Goal: Transaction & Acquisition: Purchase product/service

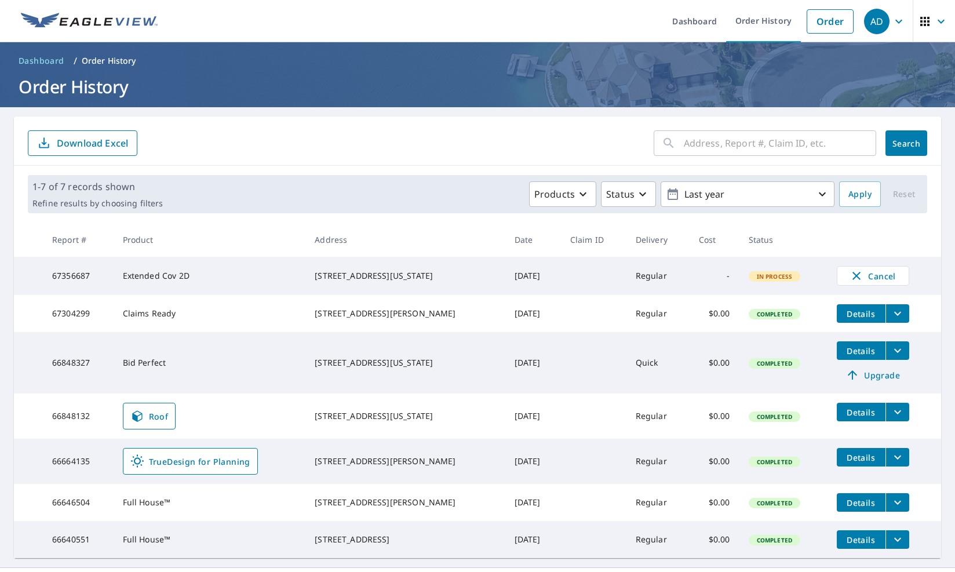
scroll to position [43, 0]
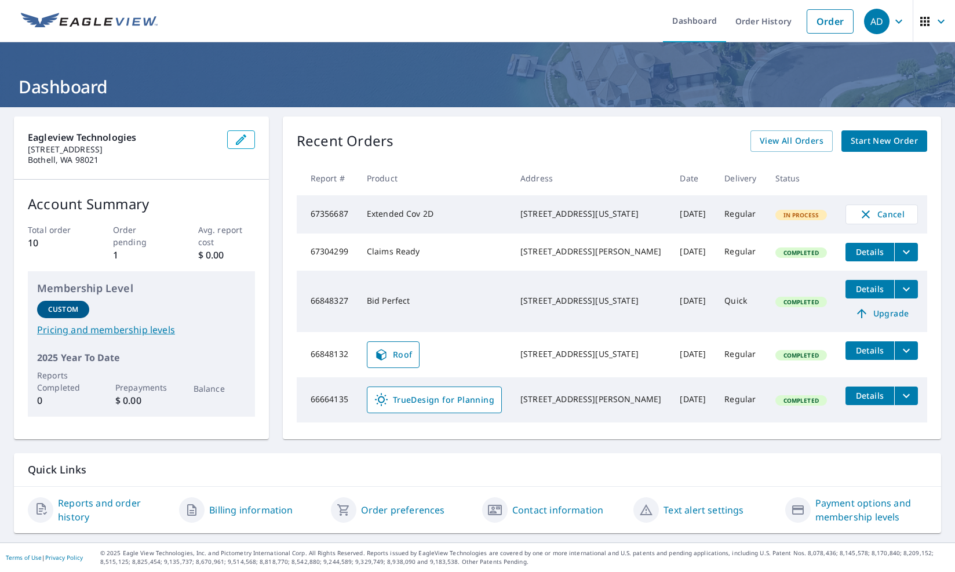
click at [870, 141] on span "Start New Order" at bounding box center [884, 141] width 67 height 14
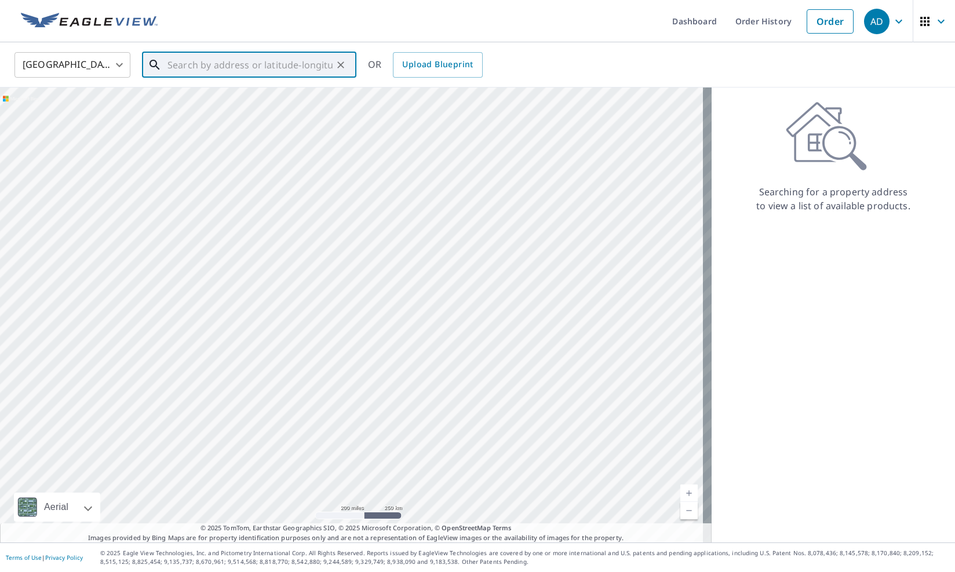
click at [275, 65] on input "text" at bounding box center [249, 65] width 165 height 32
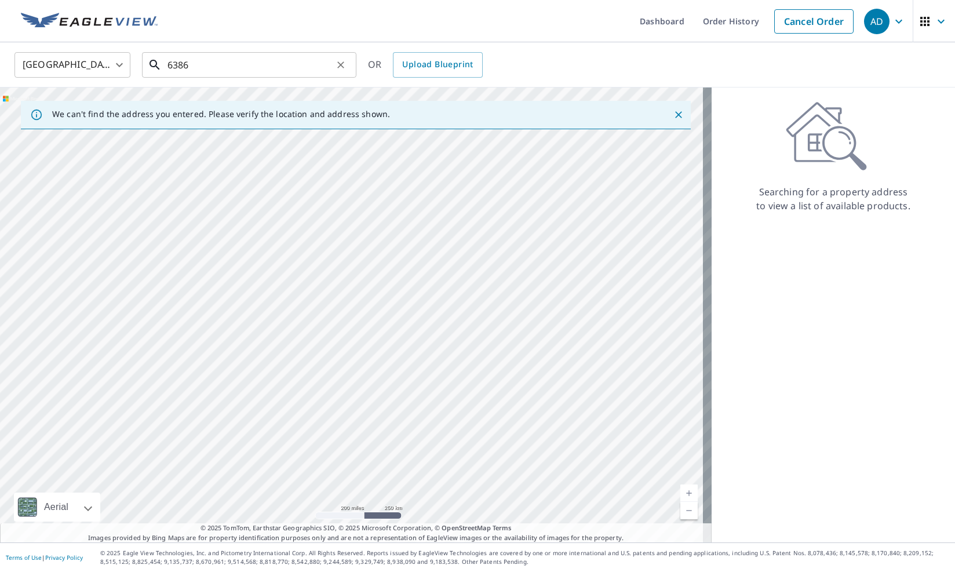
click at [270, 67] on input "6386" at bounding box center [249, 65] width 165 height 32
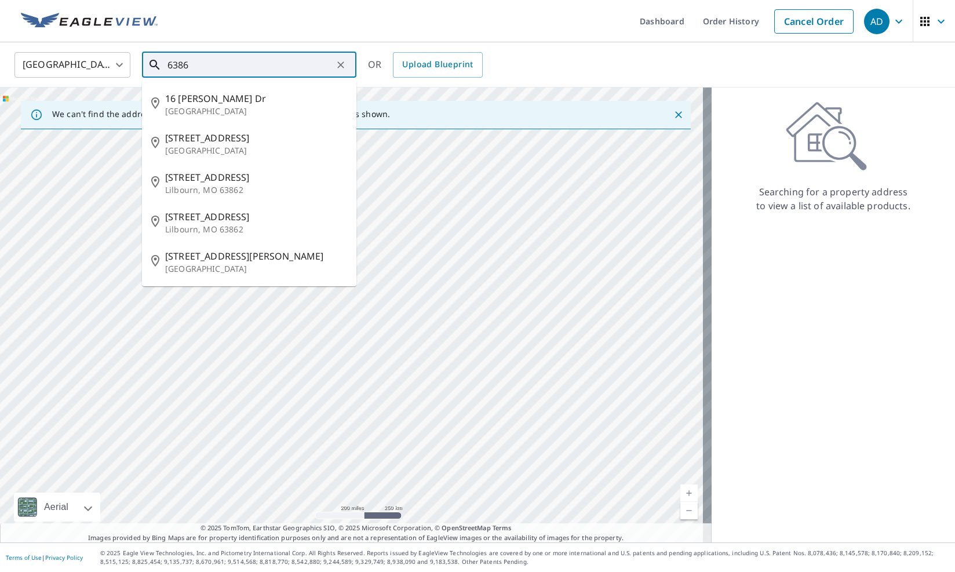
click at [227, 163] on li "215 1st St Lilbourn, MO 63862" at bounding box center [249, 182] width 214 height 39
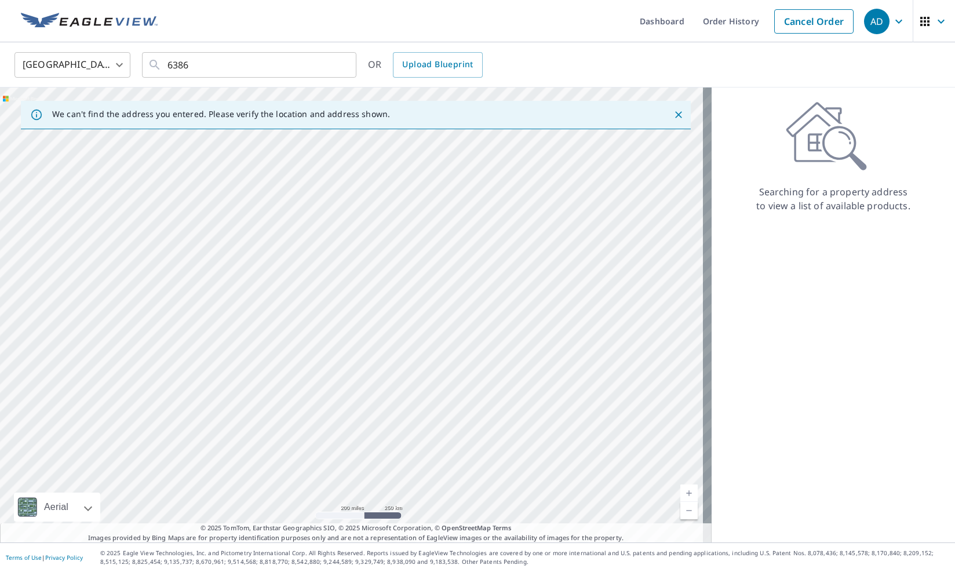
type input "215 1st St Lilbourn, MO 63862"
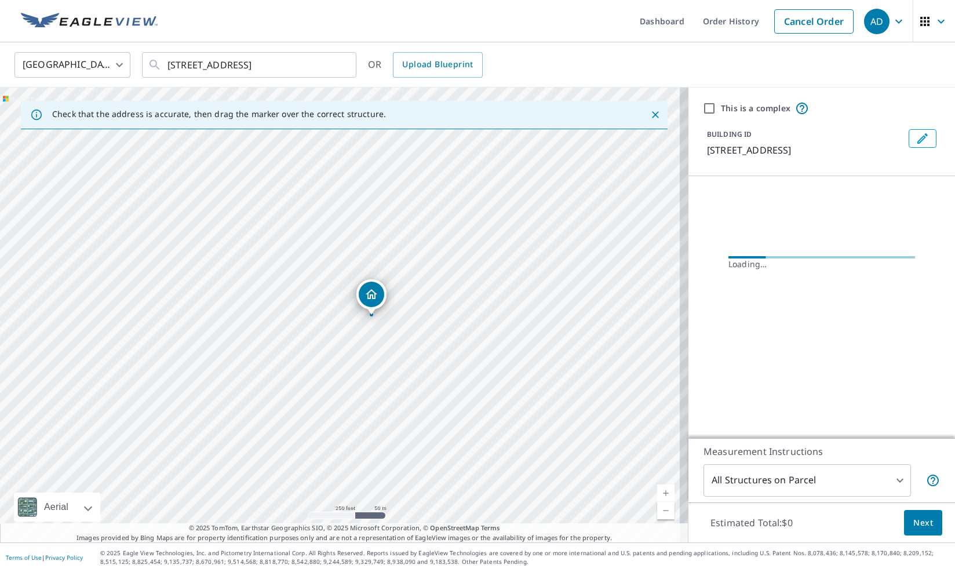
drag, startPoint x: 360, startPoint y: 301, endPoint x: 380, endPoint y: 303, distance: 19.8
click at [380, 303] on div "215 1st St Lilbourn, MO 63862" at bounding box center [344, 315] width 688 height 455
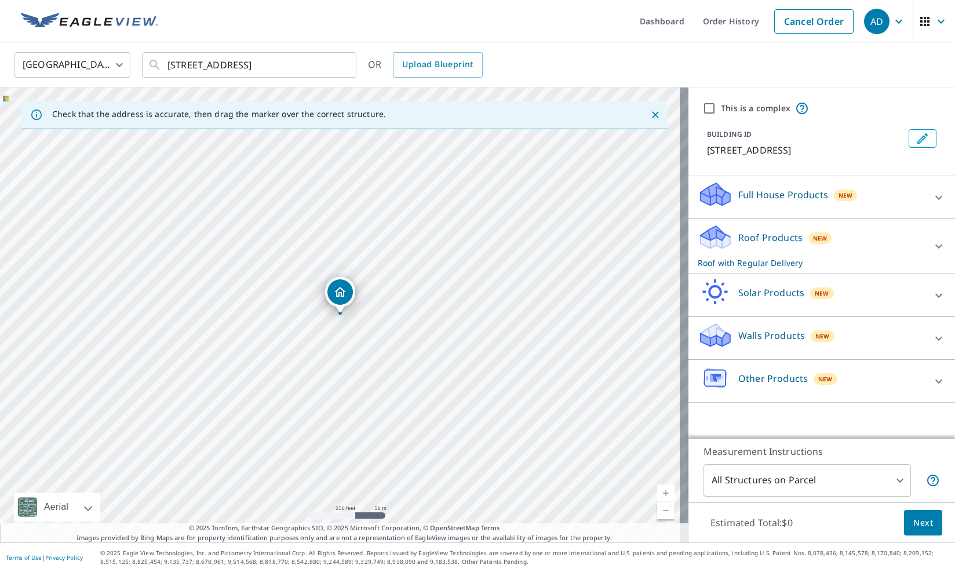
click at [741, 250] on div "Roof Products New Roof with Regular Delivery" at bounding box center [811, 246] width 227 height 45
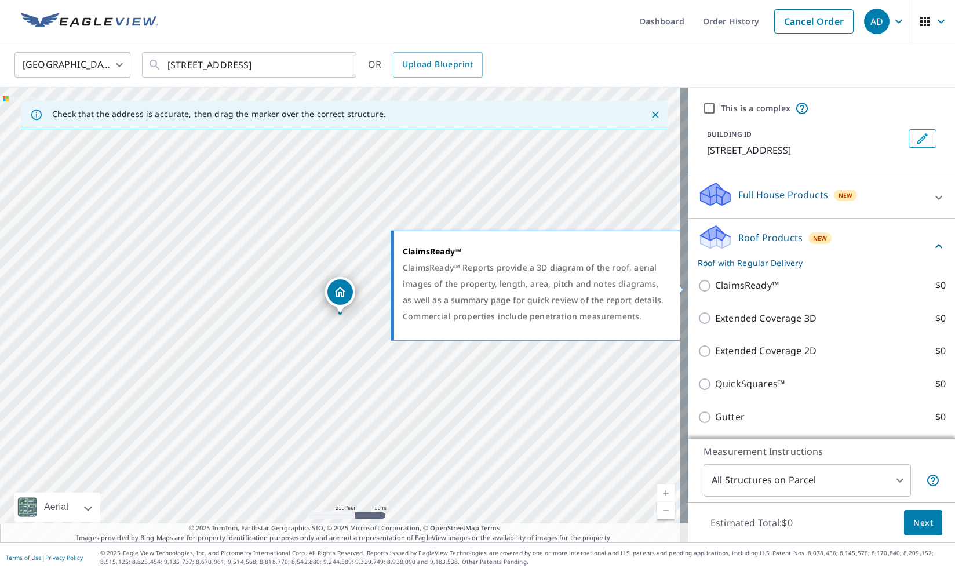
click at [715, 284] on p "ClaimsReady™" at bounding box center [747, 285] width 64 height 14
click at [711, 284] on input "ClaimsReady™ $0" at bounding box center [706, 286] width 17 height 14
checkbox input "true"
checkbox input "false"
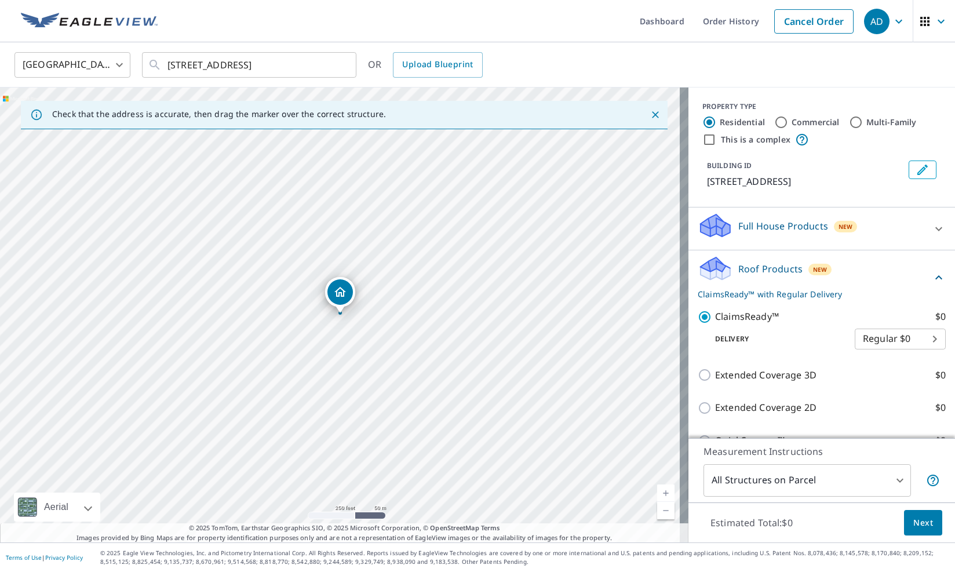
click at [923, 522] on span "Next" at bounding box center [923, 523] width 20 height 14
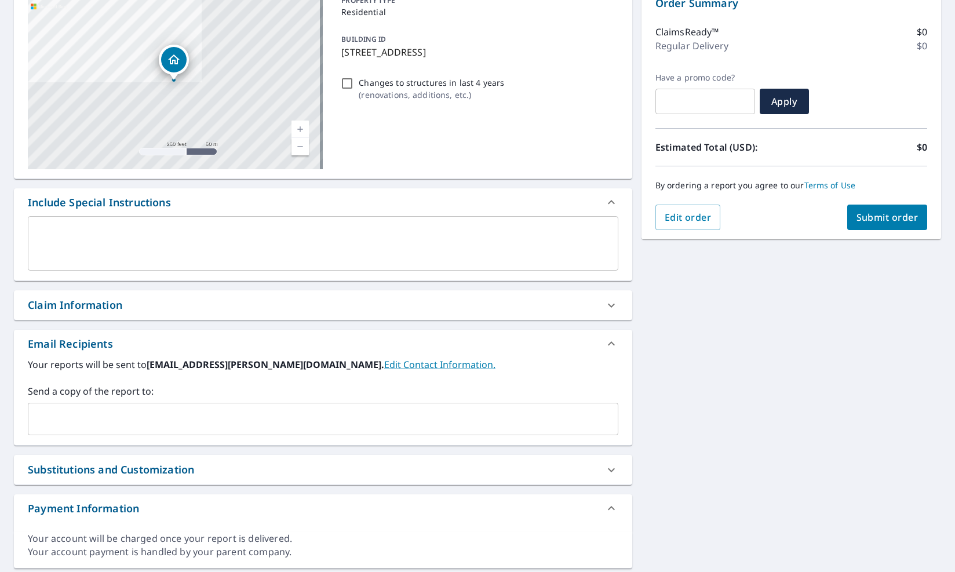
scroll to position [156, 0]
